Goal: Browse casually

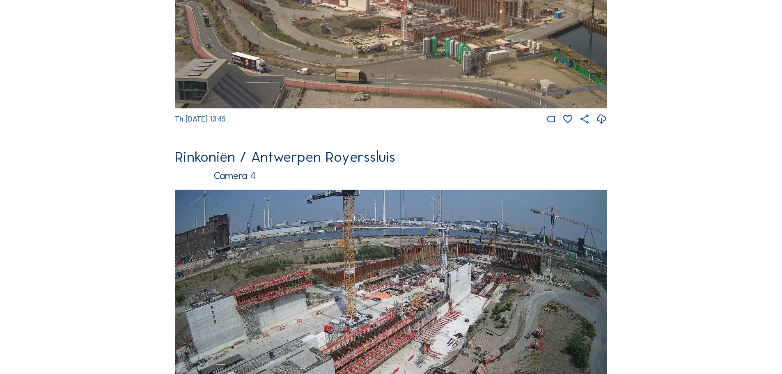
scroll to position [903, 0]
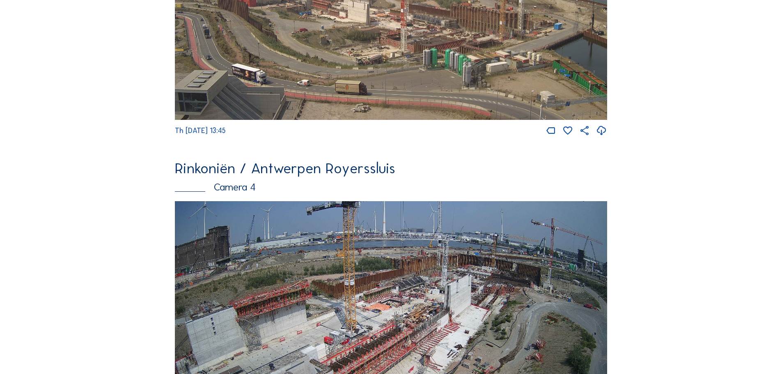
click at [521, 311] on img at bounding box center [391, 322] width 432 height 243
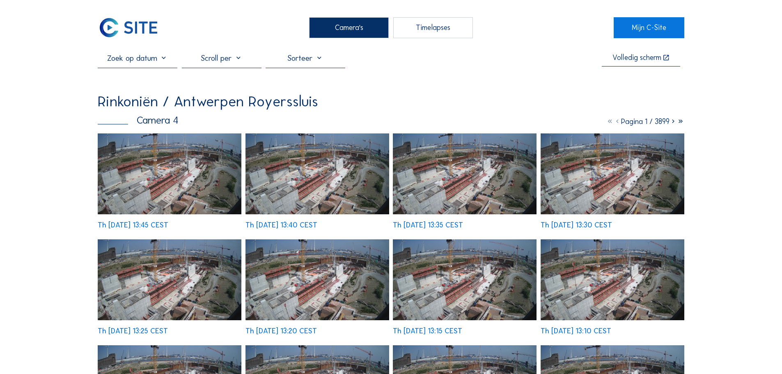
click at [196, 173] on img at bounding box center [170, 173] width 144 height 81
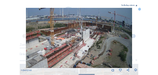
click at [140, 9] on icon at bounding box center [139, 9] width 3 height 3
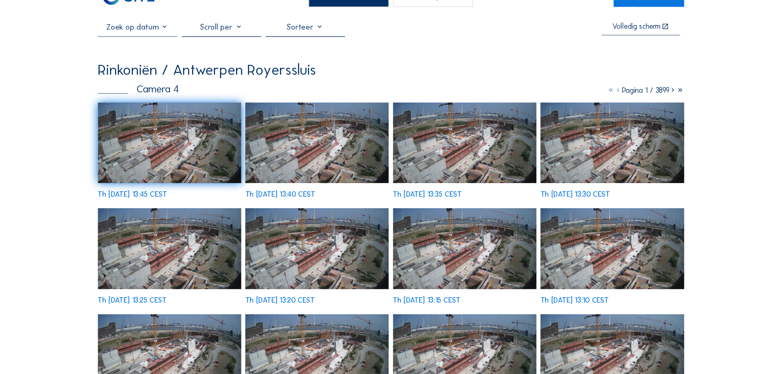
scroll to position [35, 0]
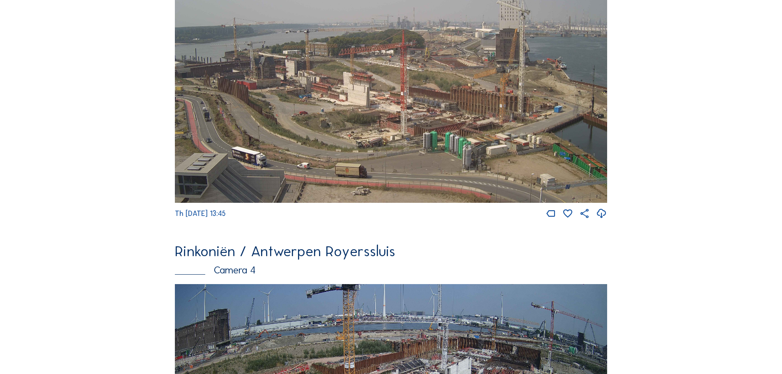
scroll to position [772, 0]
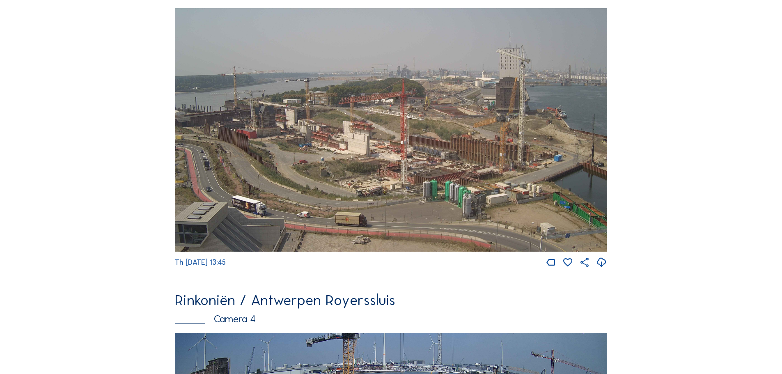
click at [431, 165] on img at bounding box center [391, 129] width 432 height 243
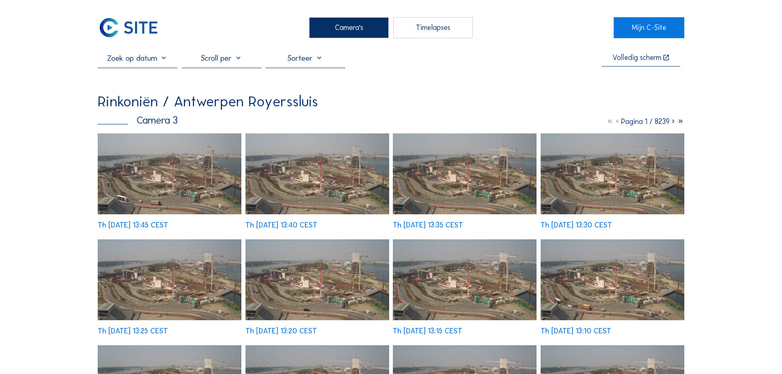
click at [168, 176] on img at bounding box center [170, 173] width 144 height 81
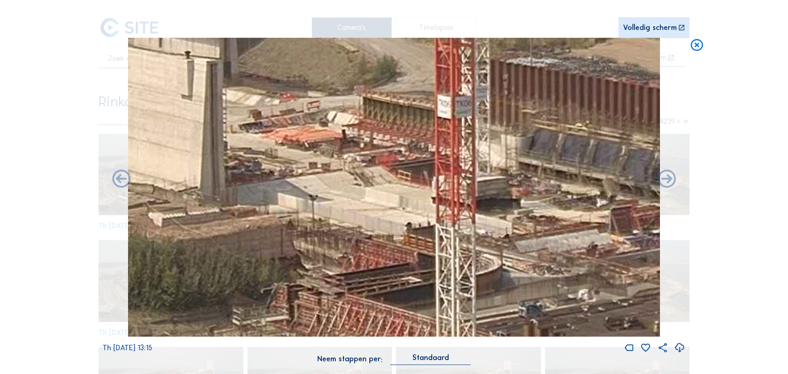
click at [694, 46] on icon at bounding box center [697, 45] width 15 height 15
